Goal: Transaction & Acquisition: Book appointment/travel/reservation

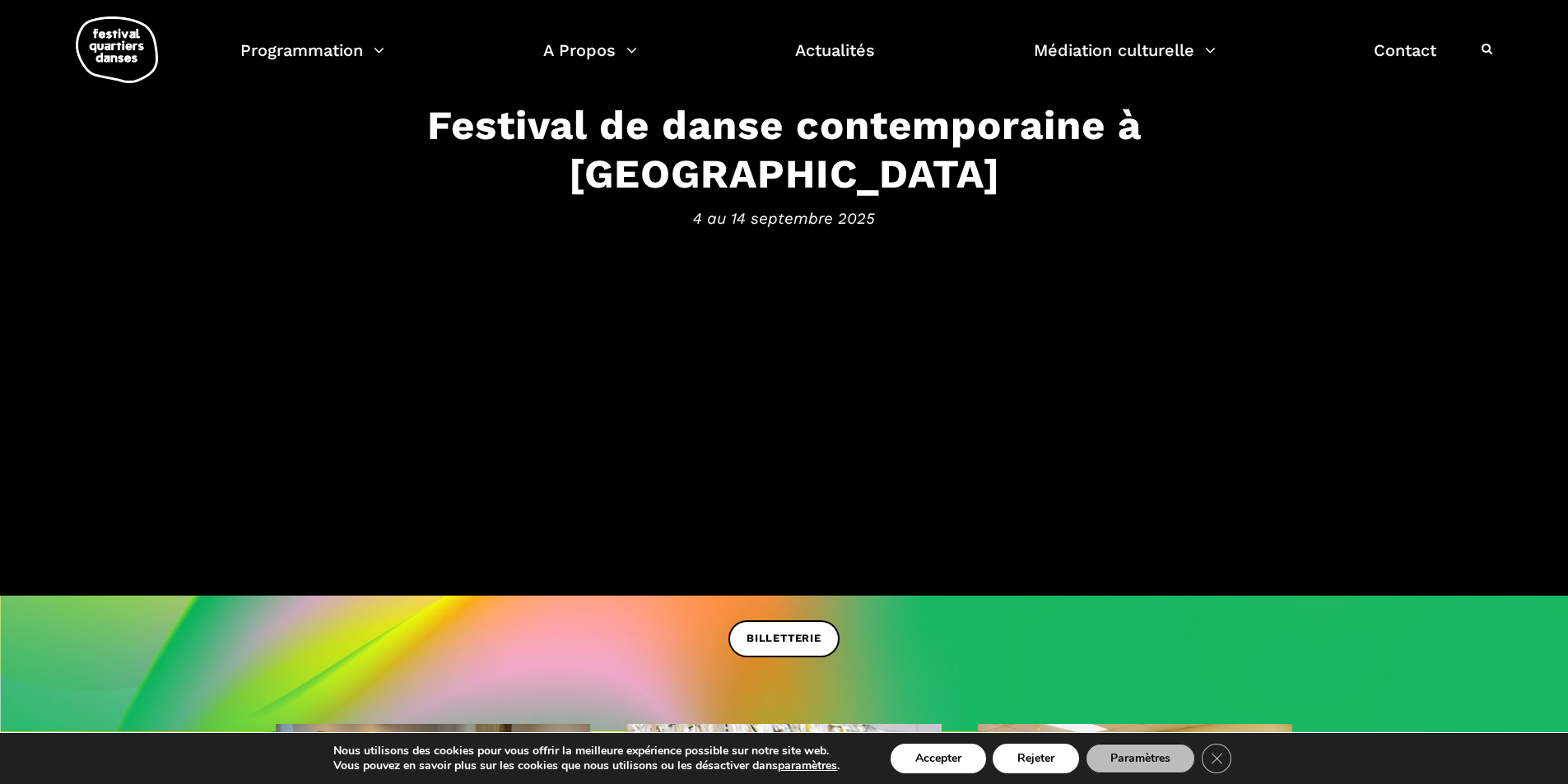
scroll to position [247, 0]
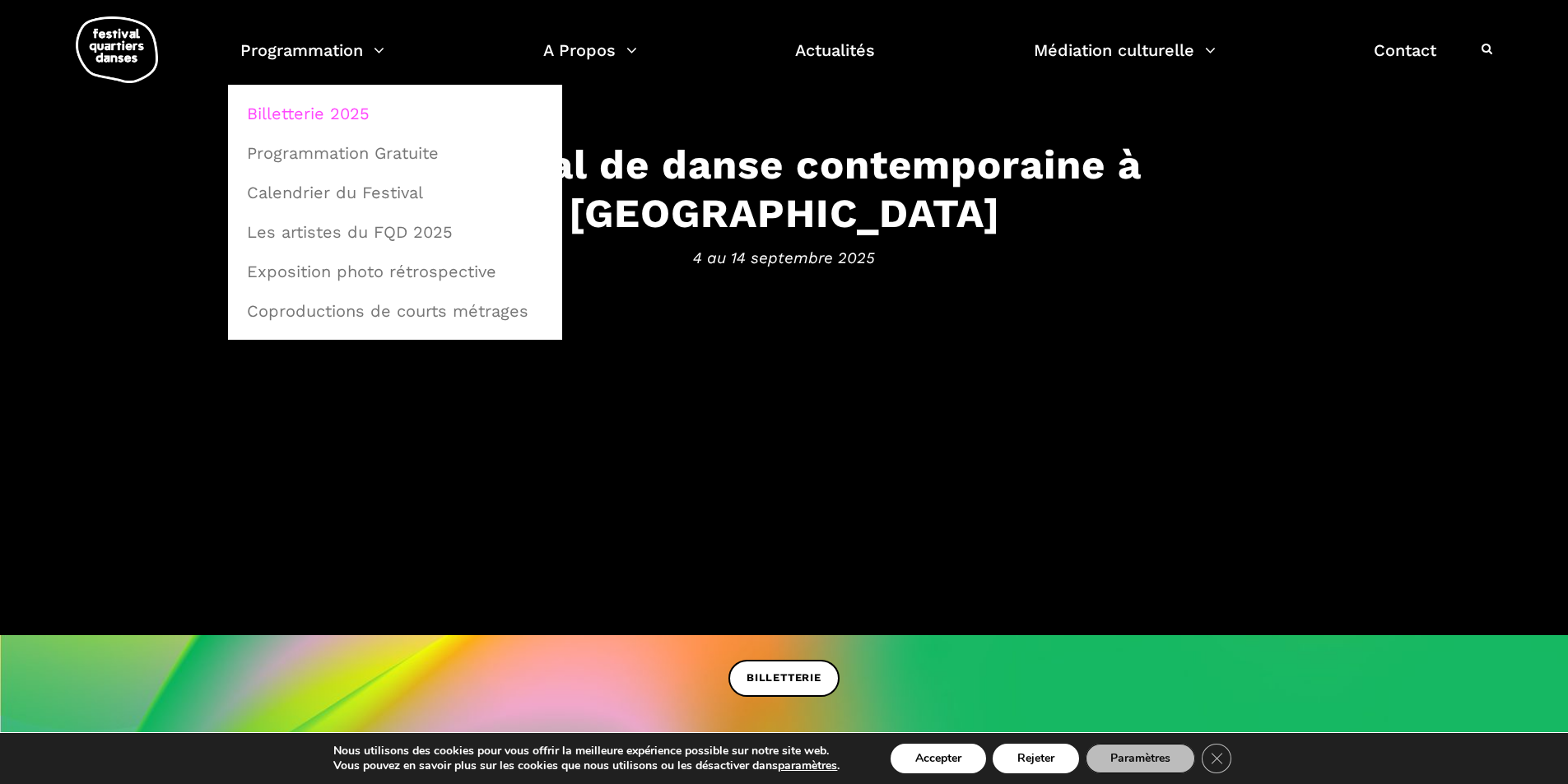
click at [365, 119] on link "Billetterie 2025" at bounding box center [395, 113] width 316 height 37
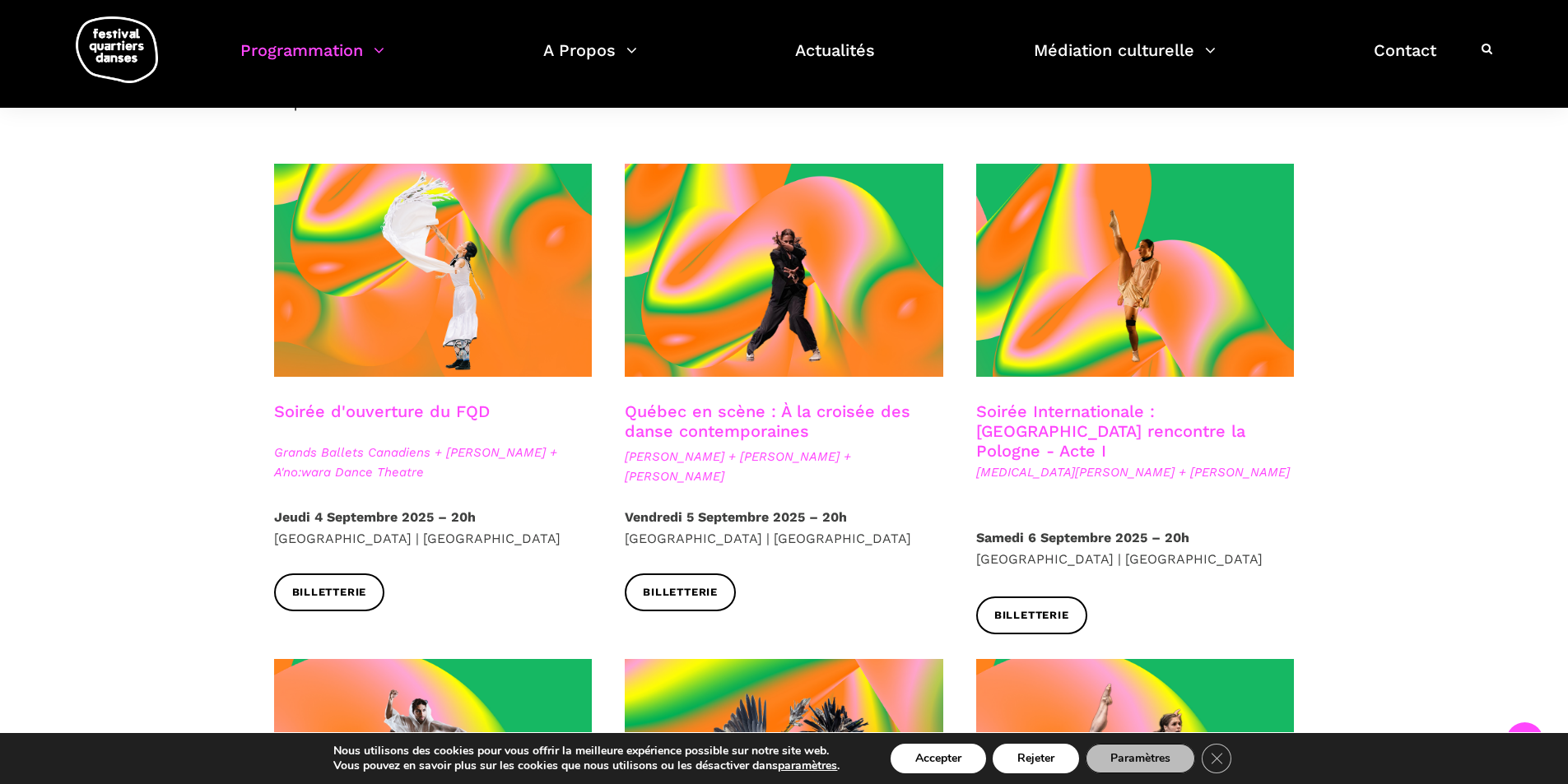
scroll to position [329, 0]
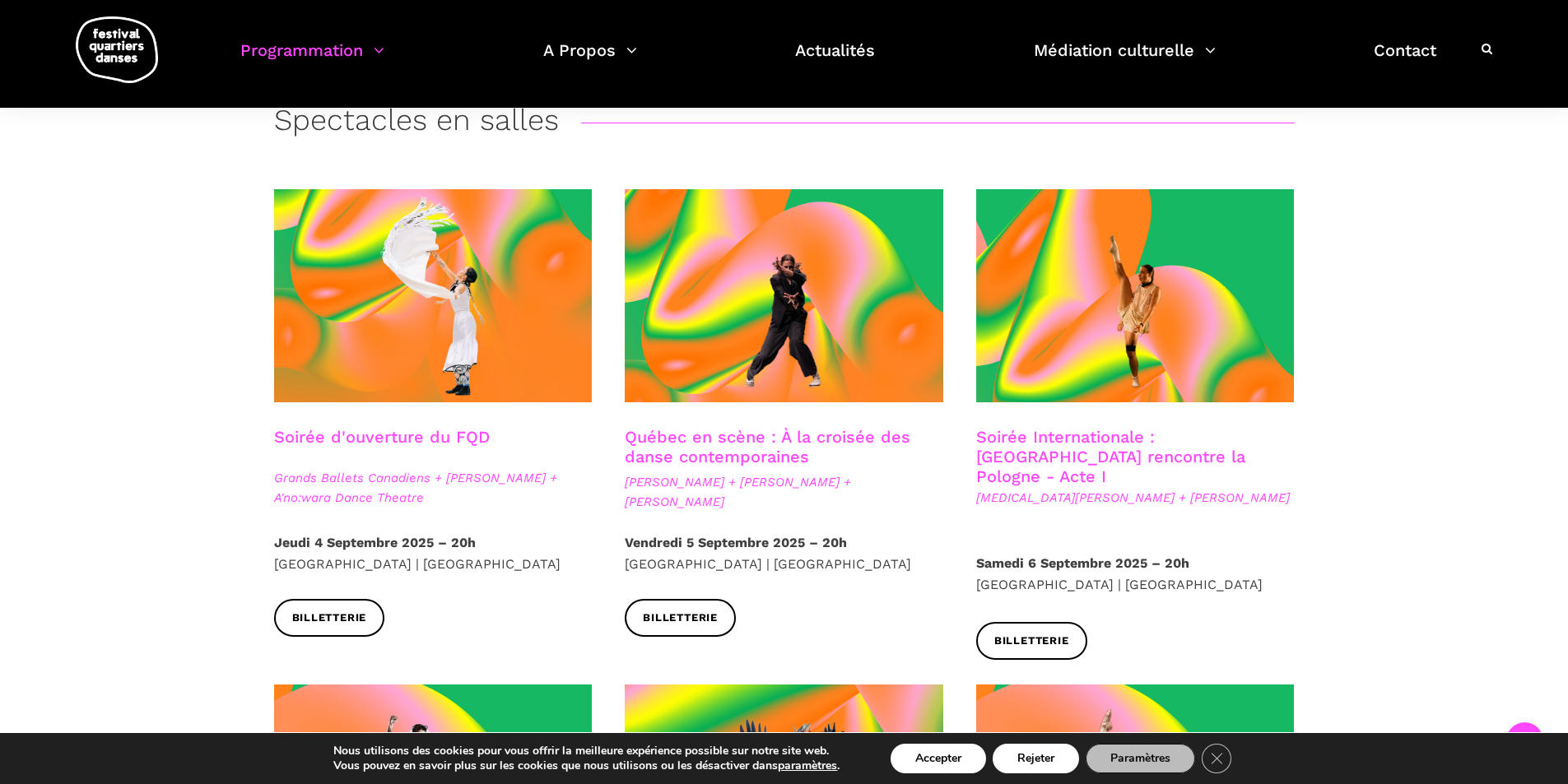
click at [1196, 447] on link "Soirée Internationale : Montréal rencontre la Pologne - Acte I" at bounding box center [1111, 457] width 269 height 59
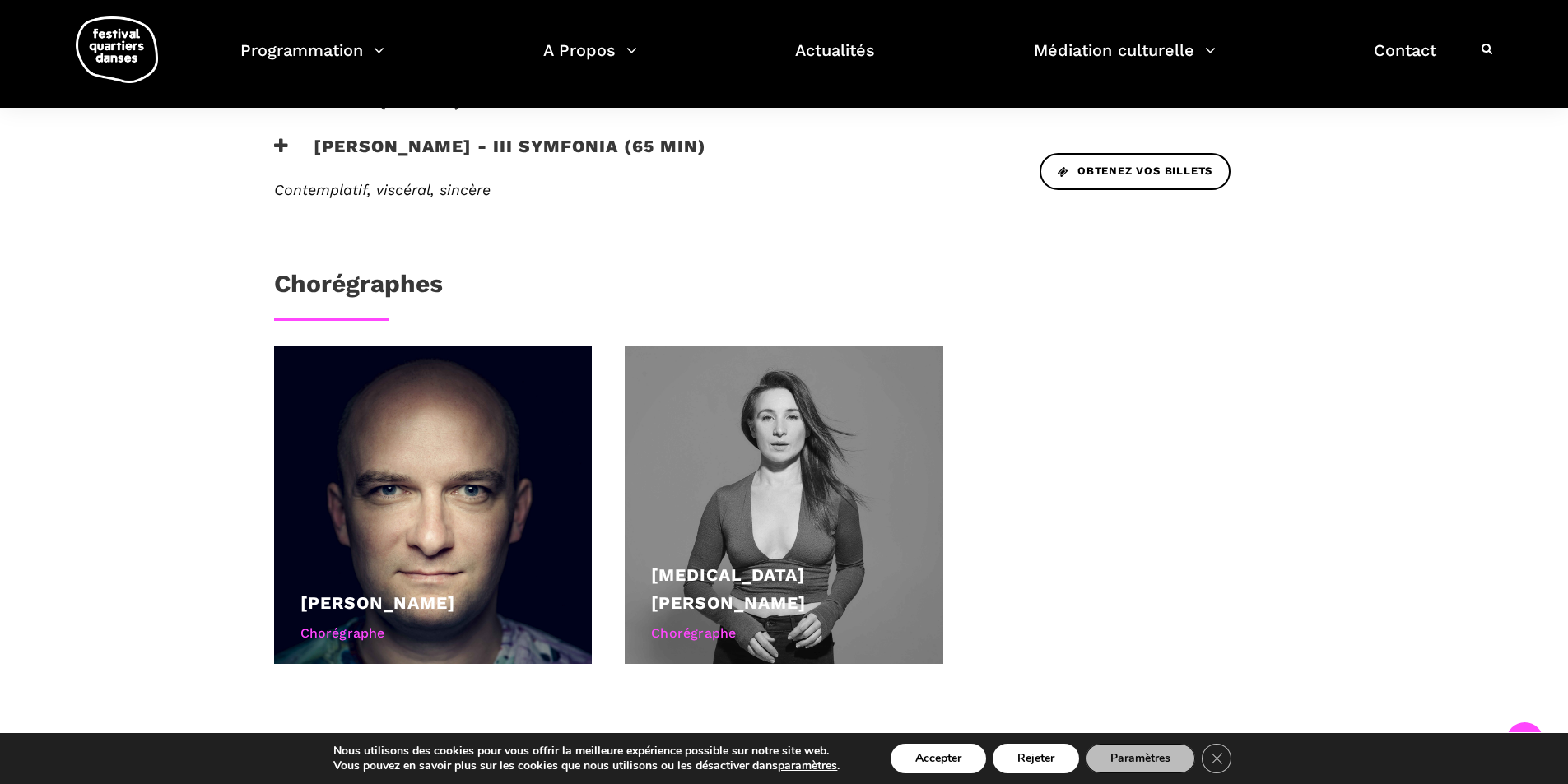
scroll to position [823, 0]
